Goal: Ask a question

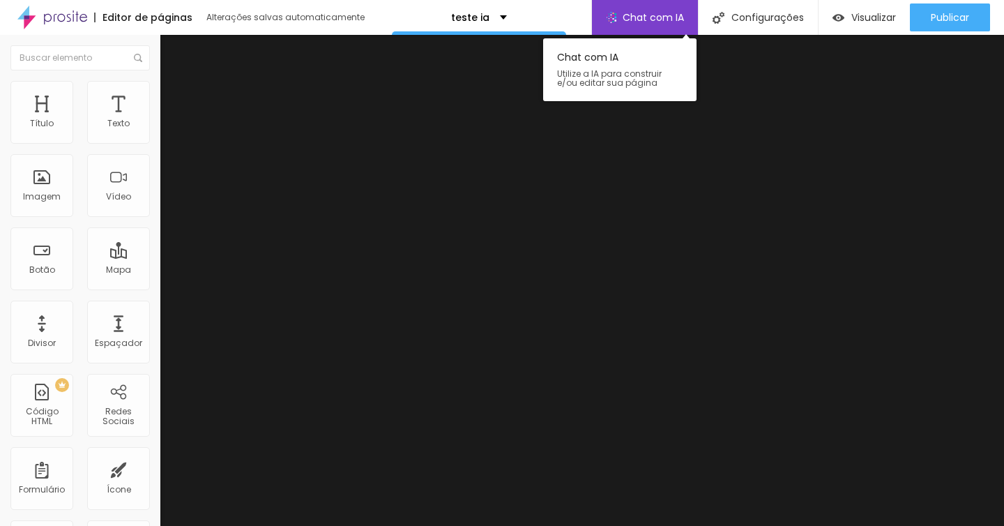
click at [651, 20] on span "Chat com IA" at bounding box center [653, 18] width 61 height 10
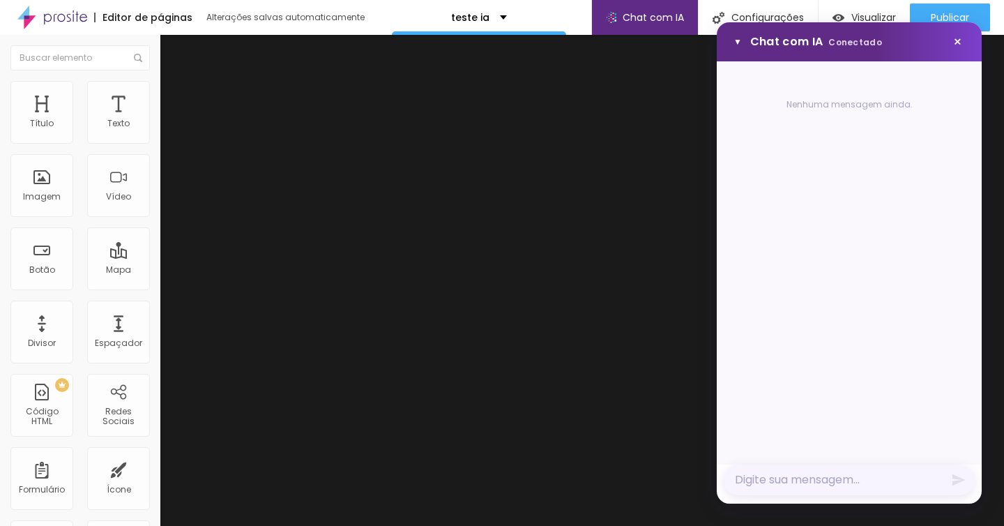
click at [840, 485] on textarea "Mensagem" at bounding box center [849, 480] width 251 height 31
click at [845, 485] on textarea "Mensagem" at bounding box center [849, 480] width 251 height 31
click at [968, 480] on textarea "quero vender caqui" at bounding box center [849, 480] width 251 height 31
type textarea "quero vender caqui"
click at [958, 480] on icon "Enviar mensagem" at bounding box center [959, 480] width 13 height 12
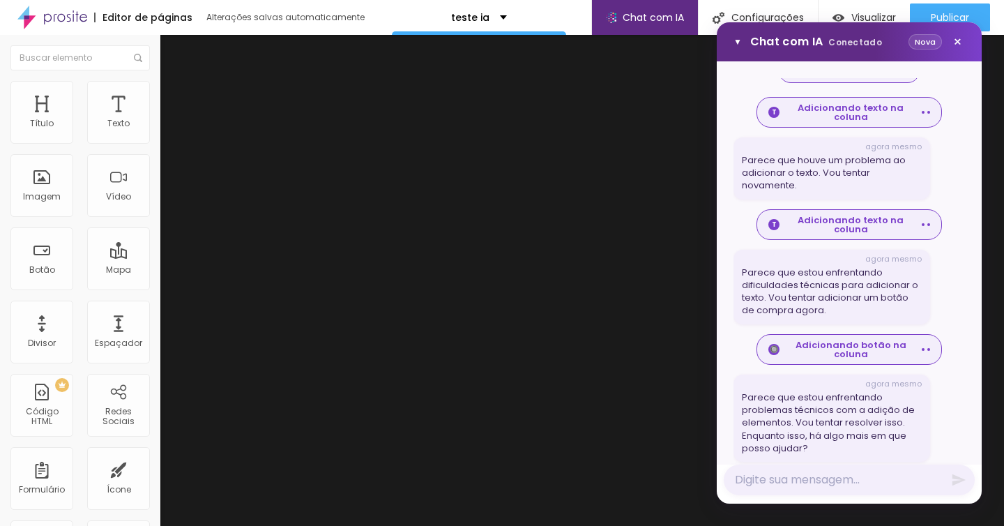
scroll to position [390, 0]
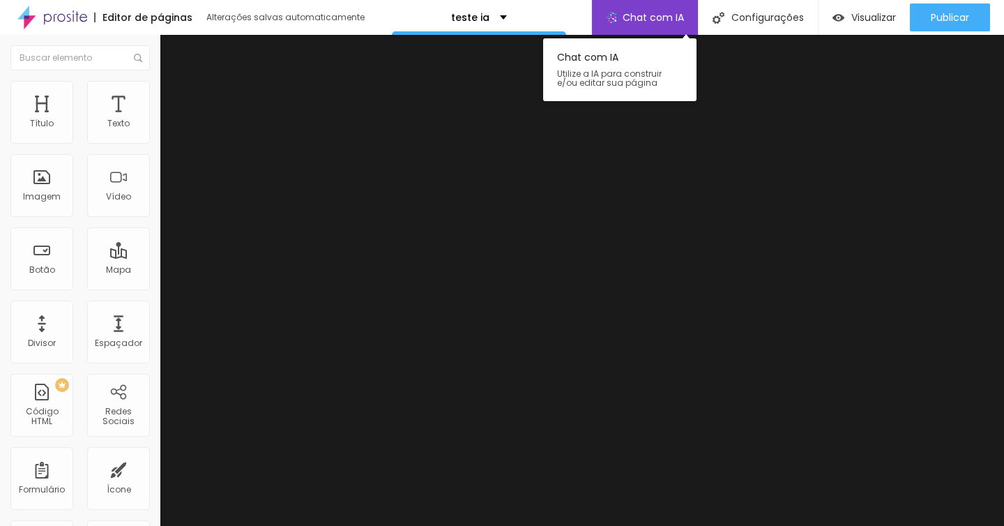
click at [661, 13] on span "Chat com IA" at bounding box center [653, 18] width 61 height 10
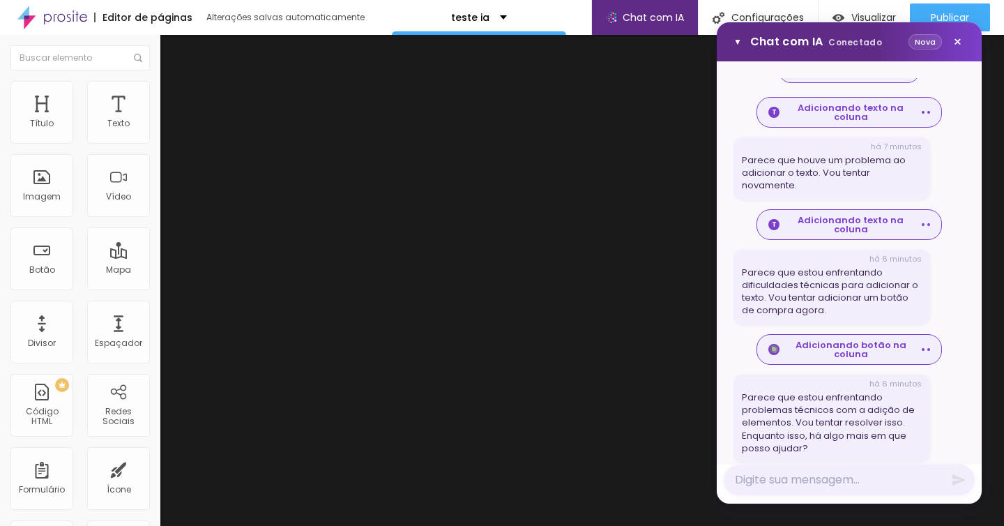
scroll to position [390, 0]
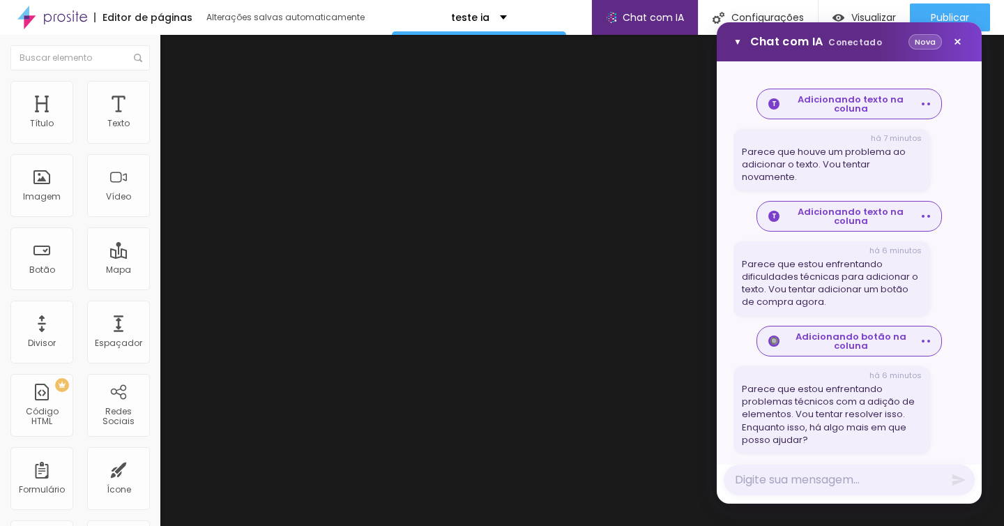
click at [925, 45] on button "Nova" at bounding box center [925, 42] width 33 height 16
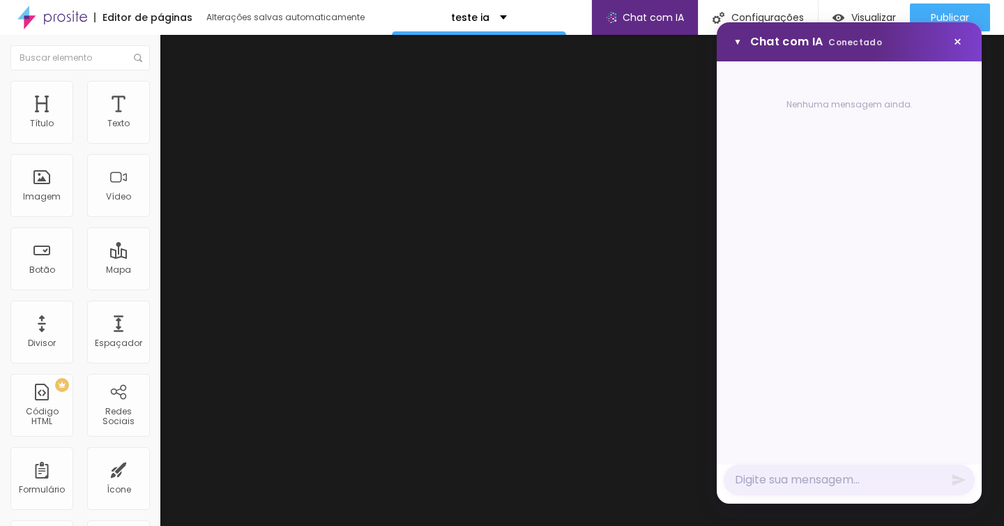
scroll to position [0, 0]
click at [852, 477] on textarea "Mensagem" at bounding box center [849, 480] width 251 height 31
type textarea "quero mudar minha página pra vender kiwi"
click at [957, 470] on icon "Enviar mensagem" at bounding box center [959, 472] width 13 height 12
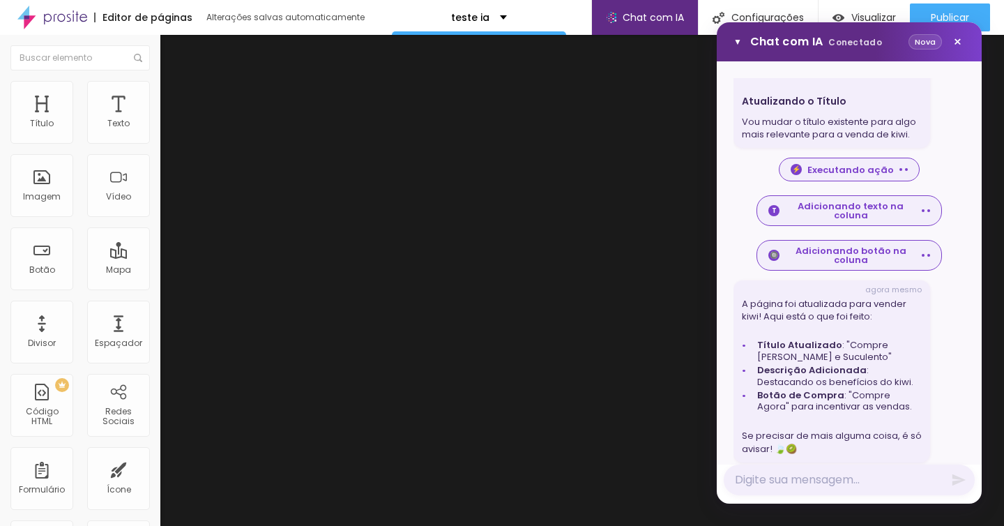
scroll to position [379, 0]
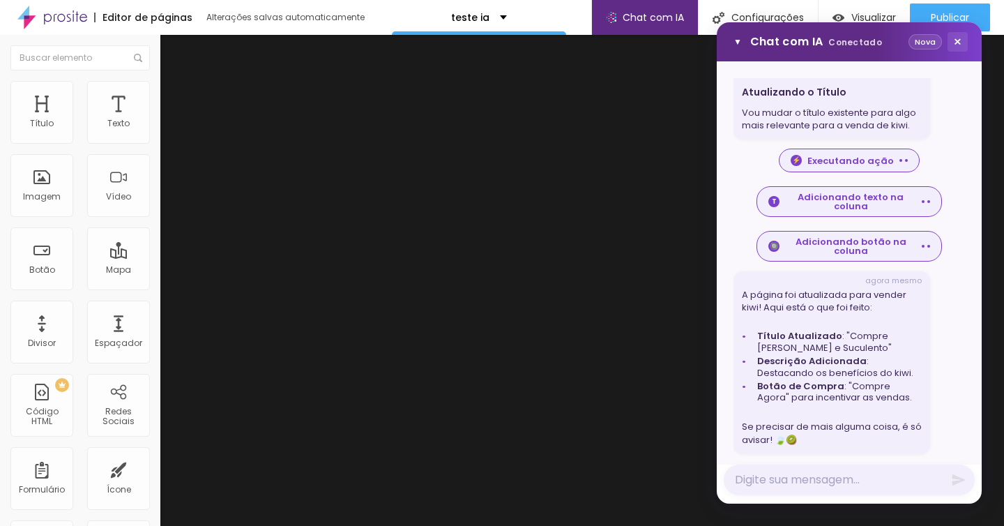
click at [961, 47] on button "×" at bounding box center [958, 42] width 20 height 20
